Goal: Task Accomplishment & Management: Manage account settings

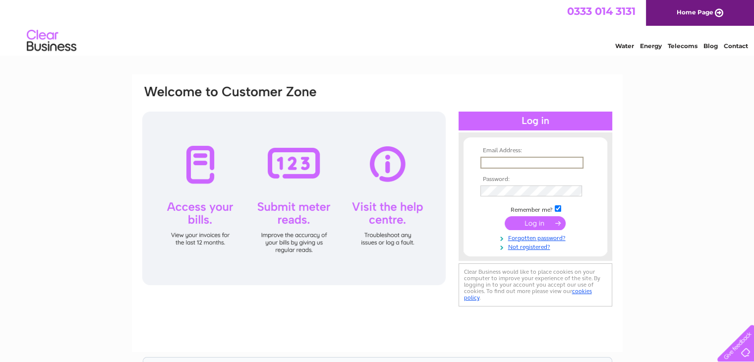
click at [500, 162] on input "text" at bounding box center [531, 163] width 103 height 12
type input "pvmccaig@hotmail.co.uk"
click at [536, 224] on input "submit" at bounding box center [534, 223] width 61 height 14
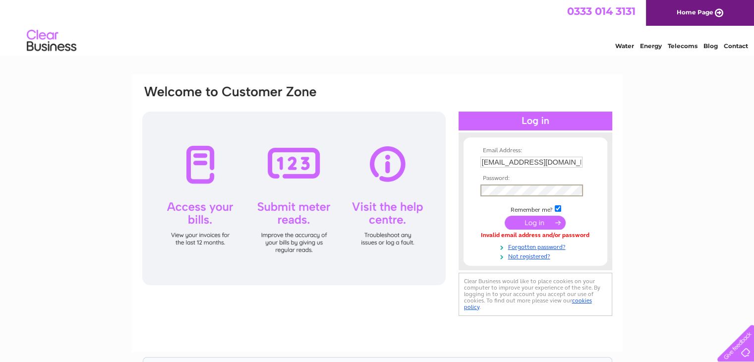
click at [525, 218] on input "submit" at bounding box center [534, 223] width 61 height 14
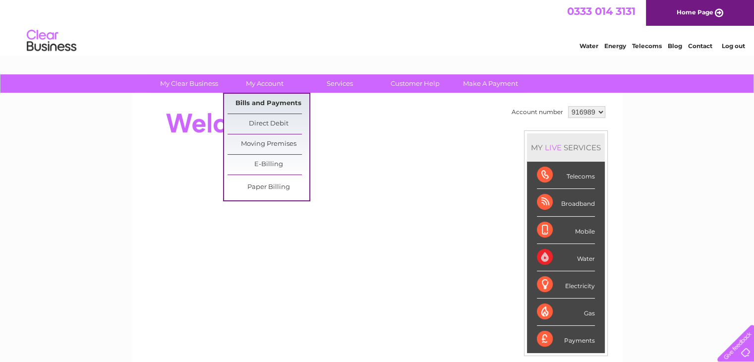
click at [253, 100] on link "Bills and Payments" at bounding box center [268, 104] width 82 height 20
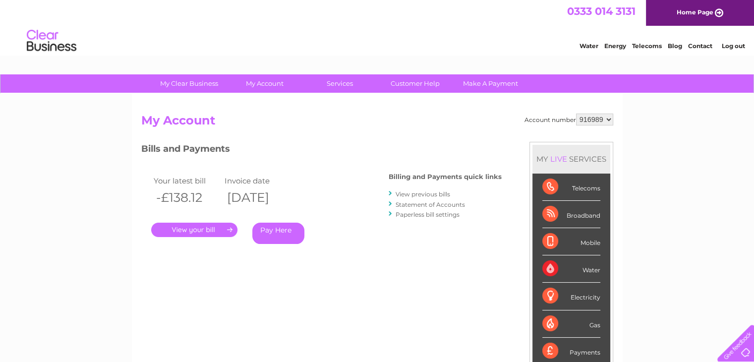
click at [416, 198] on li "View previous bills" at bounding box center [444, 194] width 113 height 10
click at [409, 208] on li "Statement of Accounts" at bounding box center [444, 204] width 113 height 10
click at [408, 203] on link "Statement of Accounts" at bounding box center [429, 204] width 69 height 7
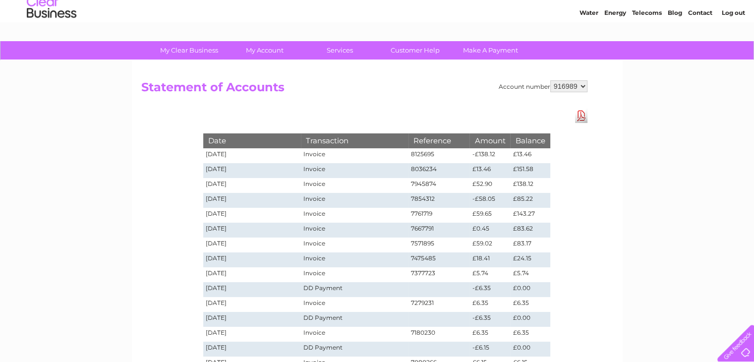
scroll to position [50, 0]
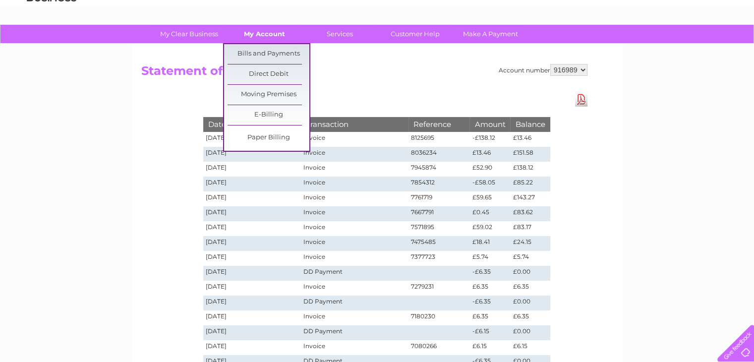
click at [274, 28] on link "My Account" at bounding box center [264, 34] width 82 height 18
click at [272, 54] on link "Bills and Payments" at bounding box center [268, 54] width 82 height 20
